Goal: Task Accomplishment & Management: Use online tool/utility

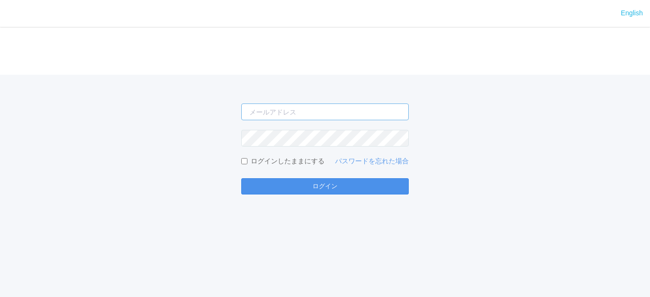
type input "[EMAIL_ADDRESS][DOMAIN_NAME]"
click at [330, 188] on button "ログイン" at bounding box center [324, 186] width 167 height 16
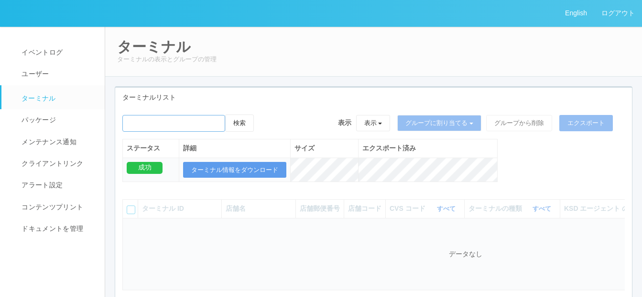
click at [172, 125] on input "emailSearch" at bounding box center [173, 123] width 103 height 17
paste input "ラルズマート北３５条"
click at [172, 118] on input "emailSearch" at bounding box center [173, 123] width 103 height 17
click at [244, 120] on button "検索" at bounding box center [239, 122] width 29 height 17
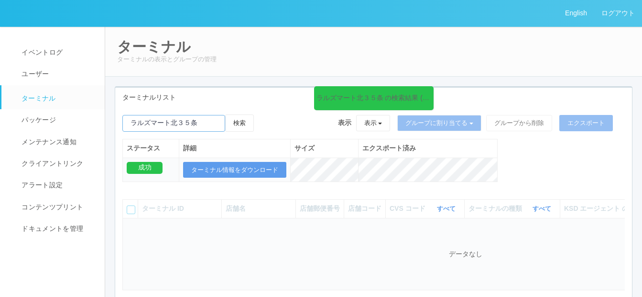
click at [174, 126] on input "emailSearch" at bounding box center [173, 123] width 103 height 17
type input "北３５条"
click at [245, 119] on button "検索" at bounding box center [239, 122] width 29 height 17
click at [172, 126] on input "emailSearch" at bounding box center [173, 123] width 103 height 17
drag, startPoint x: 193, startPoint y: 122, endPoint x: 112, endPoint y: 123, distance: 80.9
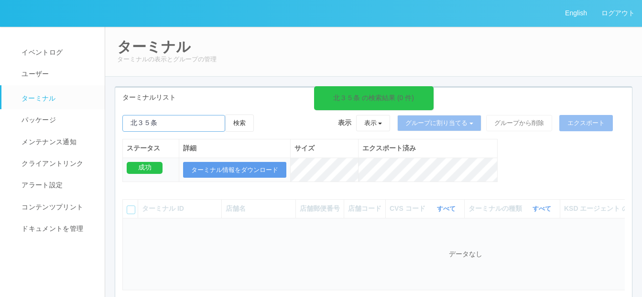
click at [113, 123] on div "ターミナルリスト 北３５条 の検索結果 (0 件) 検索 表示 表示 すべてのターミナル 未割り当てのターミナル グループを追加 グループ名を編集 アーカイブ…" at bounding box center [374, 207] width 532 height 242
paste input "RA69601755"
type input "RA69601755"
click at [245, 115] on button "検索" at bounding box center [239, 122] width 29 height 17
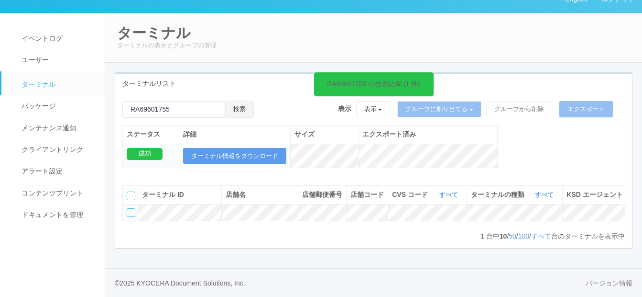
scroll to position [36, 0]
drag, startPoint x: 188, startPoint y: 89, endPoint x: 121, endPoint y: 92, distance: 66.5
click at [121, 100] on div "RA69601755 の検索結果 (1 件) 検索 表示 表示 すべてのターミナル 未割り当てのターミナル グループを追加 グループ名を編集 アーカイブ済みの…" at bounding box center [373, 139] width 517 height 78
paste input "ラルズマート北35条"
type input "ラルズマート北35条"
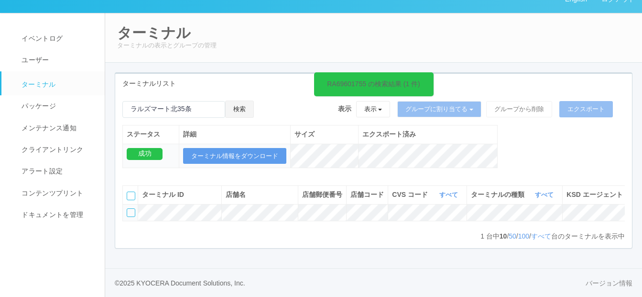
click at [252, 100] on button "検索" at bounding box center [239, 108] width 29 height 17
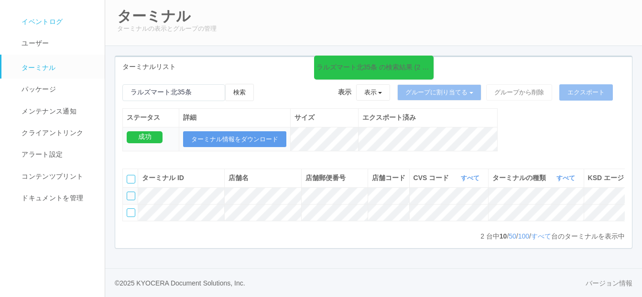
click at [53, 18] on span "イベントログ" at bounding box center [41, 22] width 44 height 8
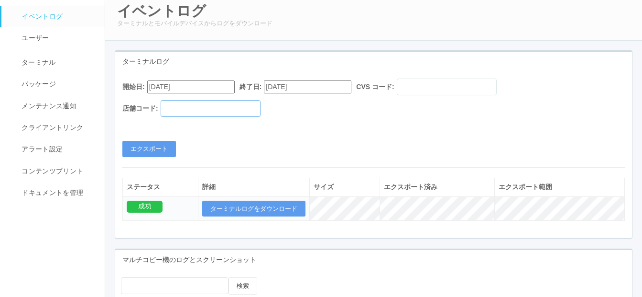
click at [185, 106] on input "text" at bounding box center [211, 108] width 100 height 17
paste input "500176"
type input "500176"
click at [320, 84] on input "[DATE]" at bounding box center [308, 86] width 88 height 13
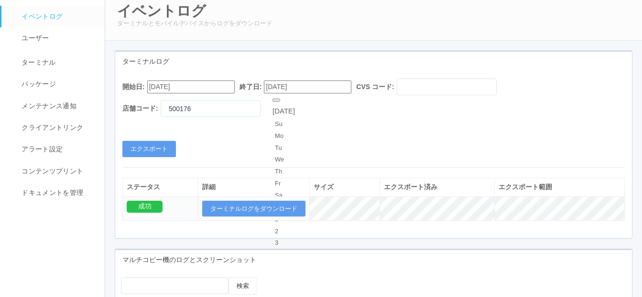
type input "[DATE]"
click at [156, 144] on button "エクスポート" at bounding box center [149, 149] width 54 height 16
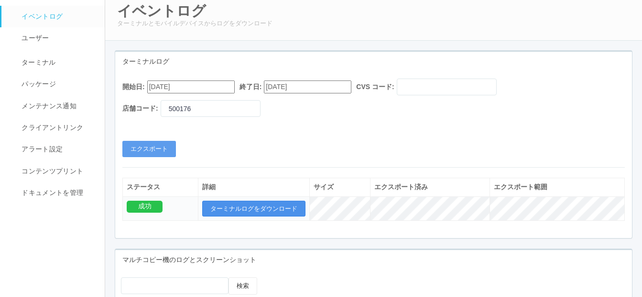
click at [239, 203] on button "ターミナルログをダウンロード" at bounding box center [253, 208] width 103 height 16
click at [248, 206] on button "ターミナルログをダウンロード" at bounding box center [253, 208] width 103 height 16
